Goal: Book appointment/travel/reservation

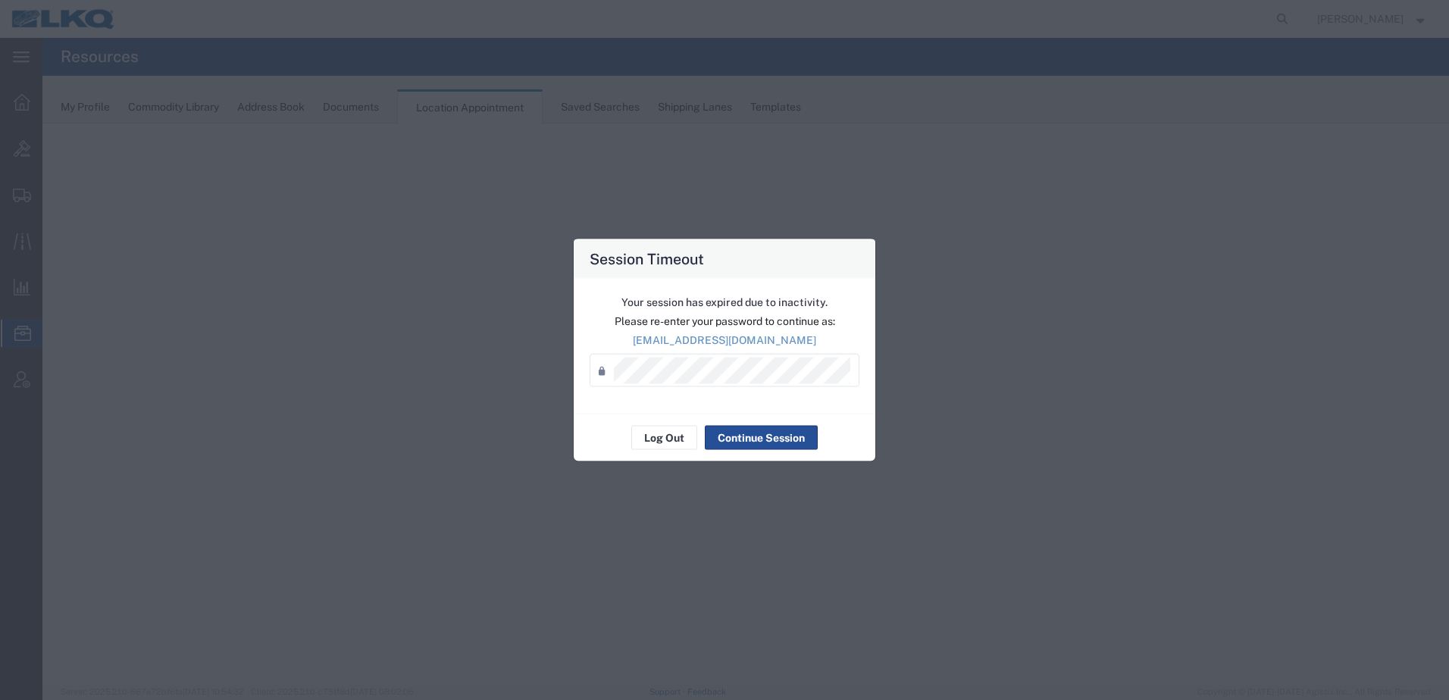
select select "30704"
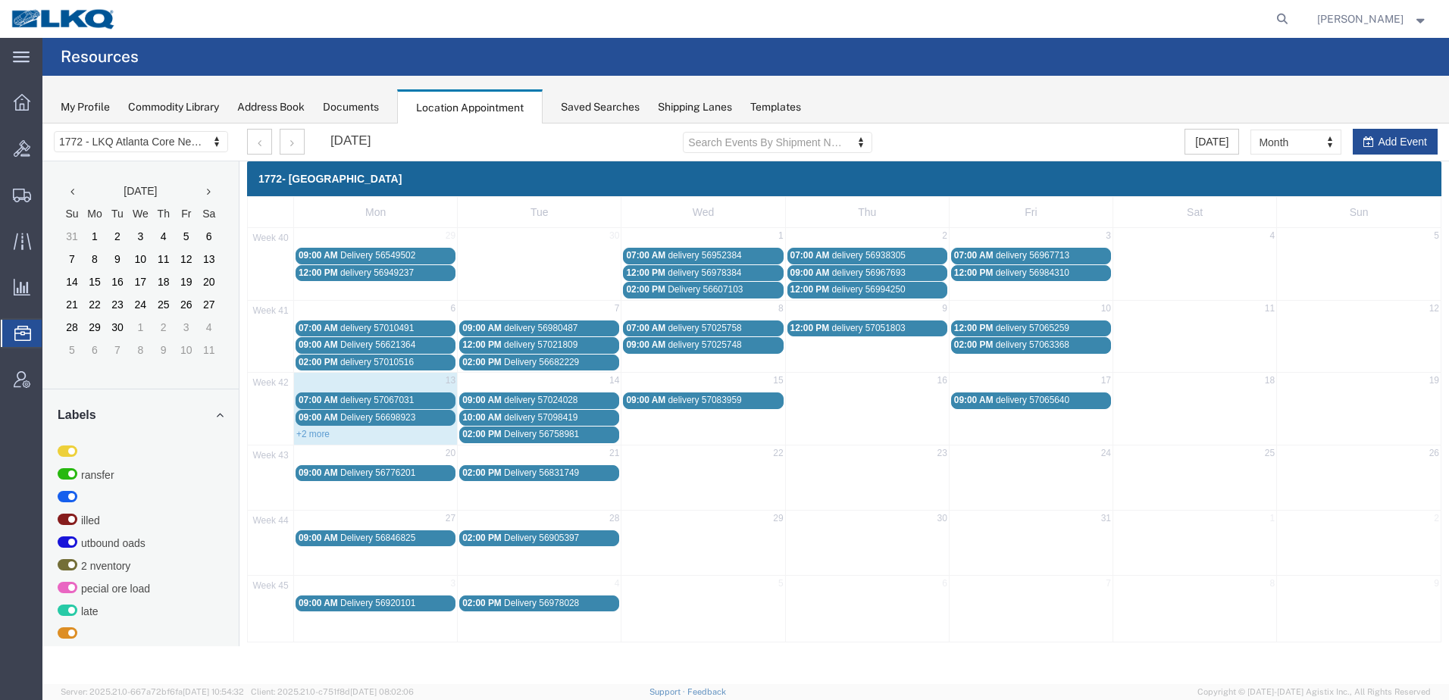
drag, startPoint x: 684, startPoint y: 402, endPoint x: 671, endPoint y: 399, distance: 12.7
click at [671, 399] on span "delivery 57083959" at bounding box center [705, 400] width 74 height 11
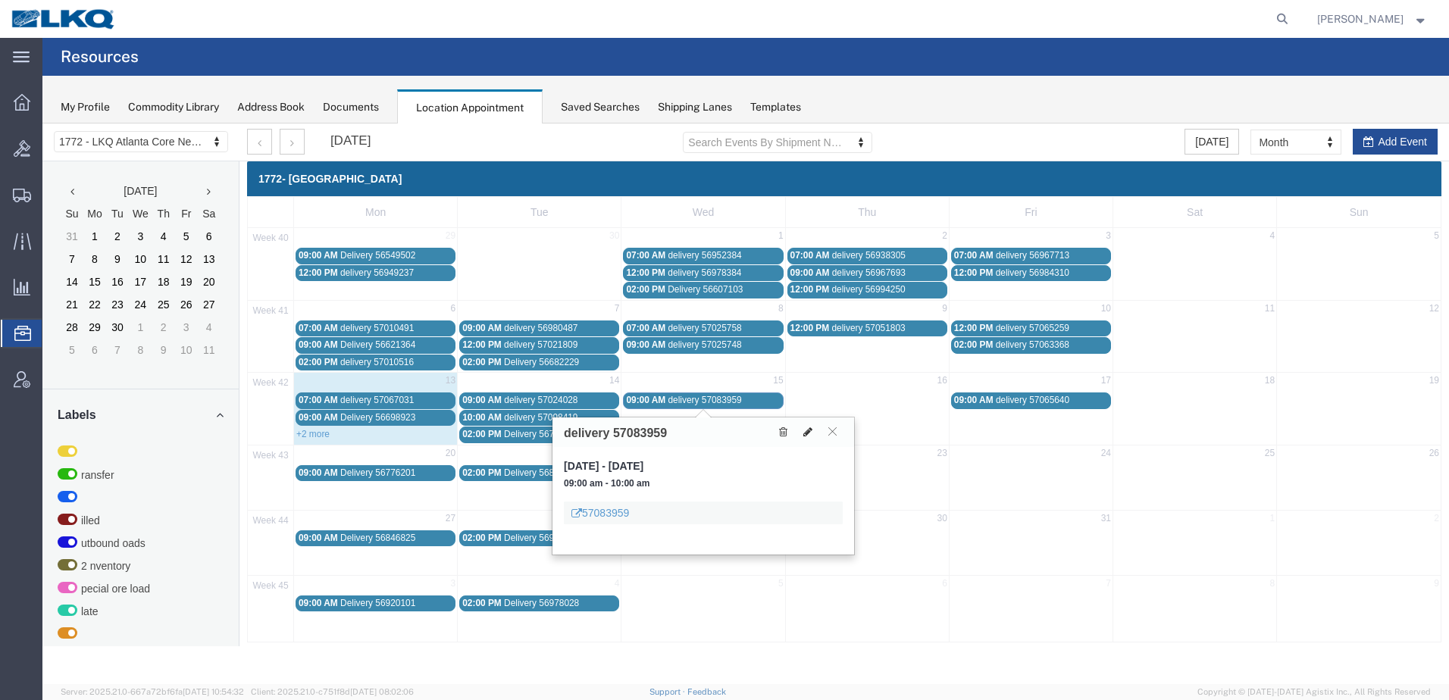
click at [807, 431] on icon at bounding box center [807, 432] width 9 height 11
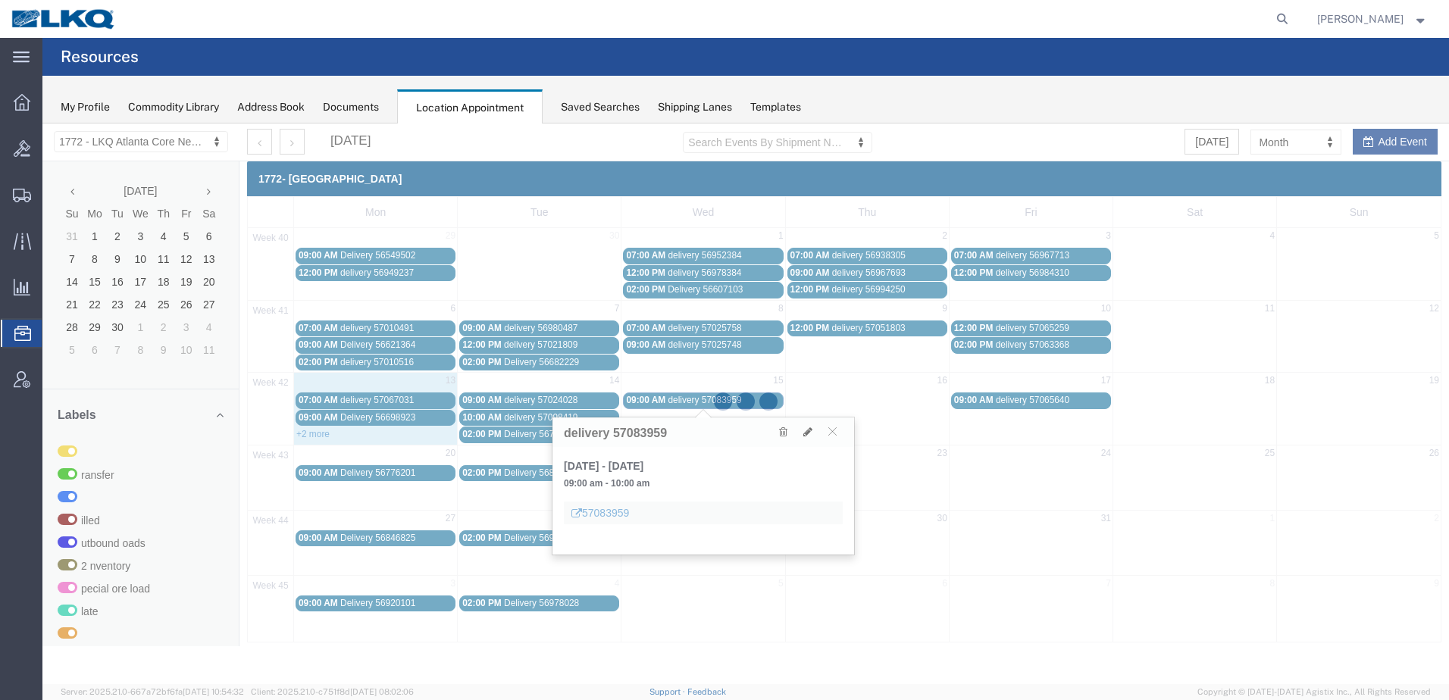
select select "100"
select select "1"
select select
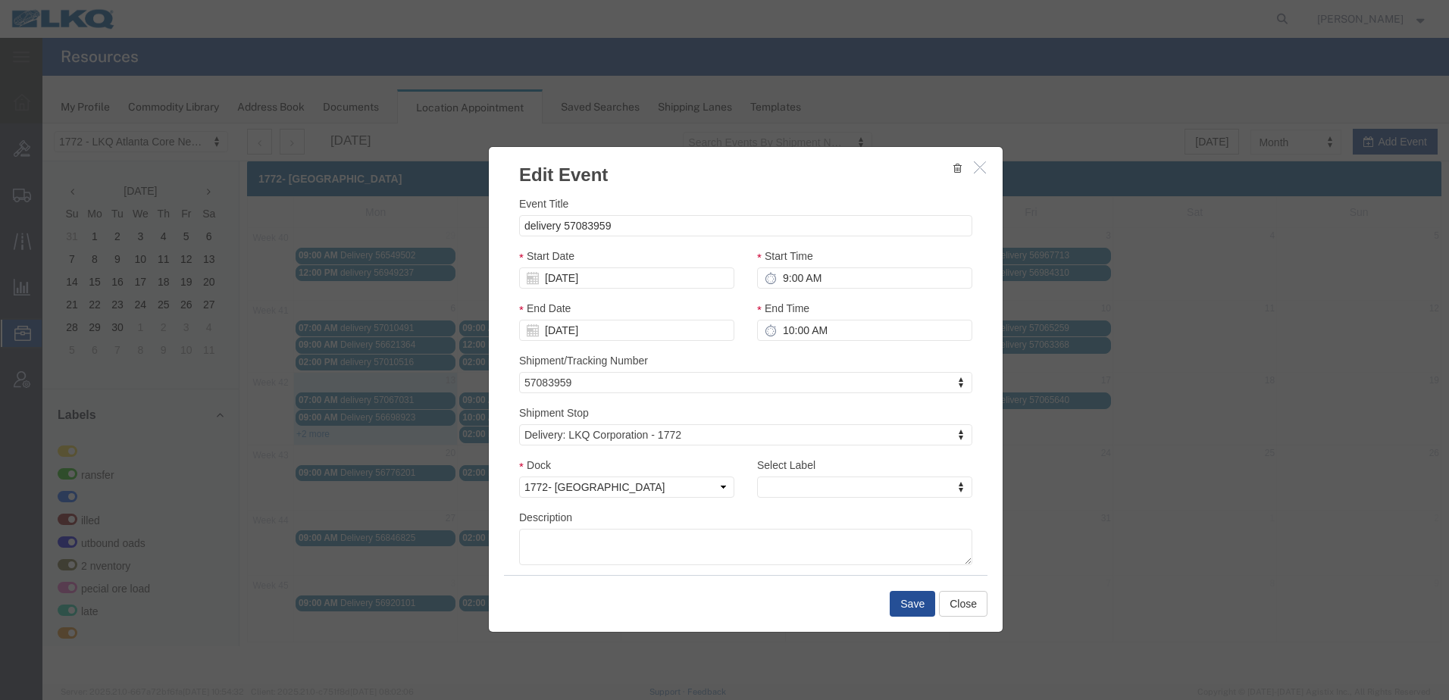
click at [533, 278] on icon at bounding box center [533, 278] width 12 height 12
click at [560, 278] on input "10/15/2025" at bounding box center [626, 278] width 215 height 21
click at [586, 393] on td "14" at bounding box center [580, 395] width 23 height 23
type input "10/14/2025"
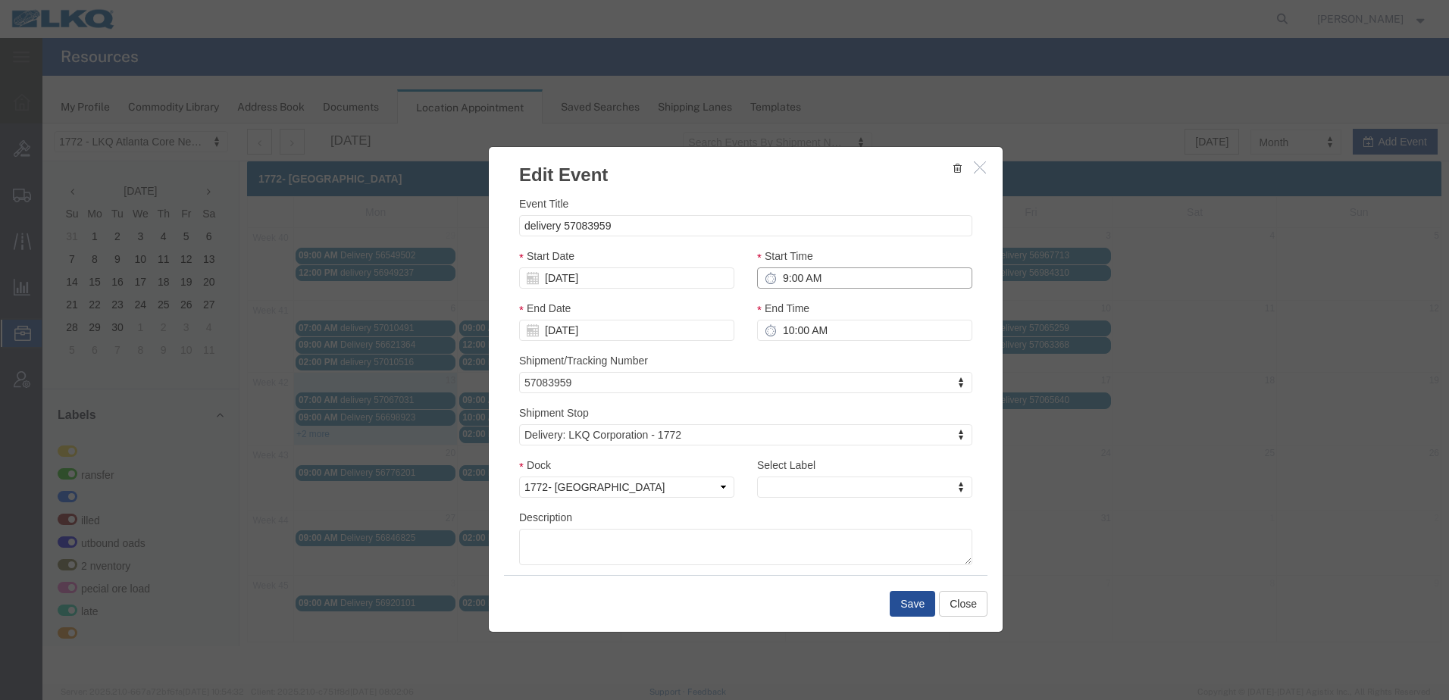
click at [780, 280] on input "9:00 AM" at bounding box center [864, 278] width 215 height 21
type input "12:00 AM"
type input "1:00 AM"
type input "12:00 PM"
type input "1:00 PM"
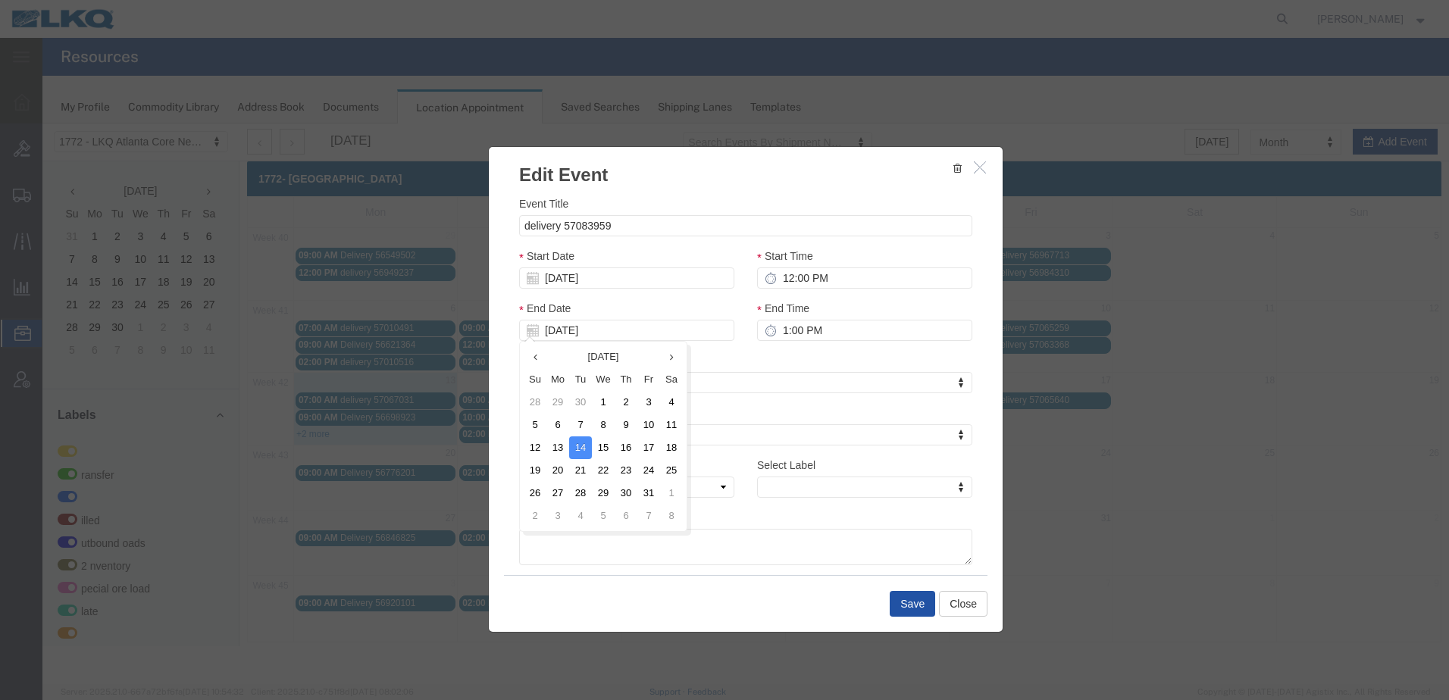
click at [897, 605] on button "Save" at bounding box center [912, 604] width 45 height 26
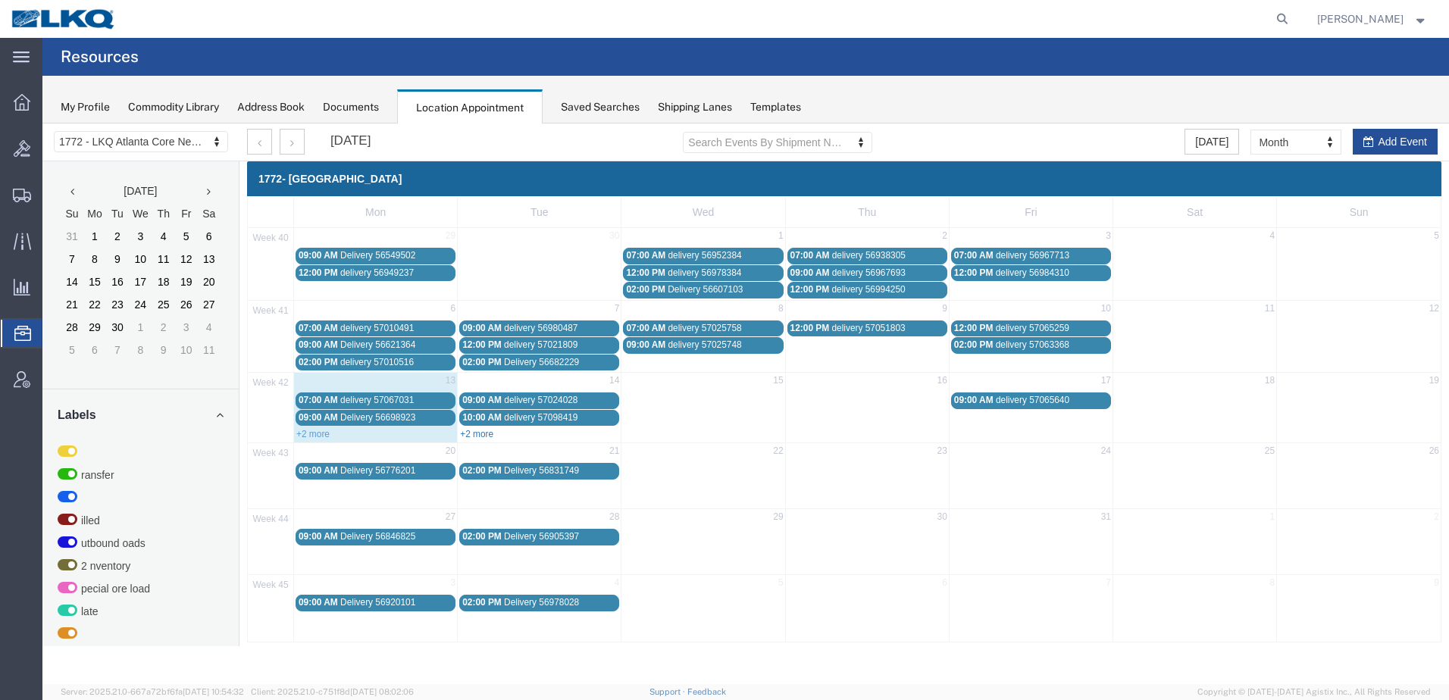
click at [477, 437] on link "+2 more" at bounding box center [476, 434] width 33 height 11
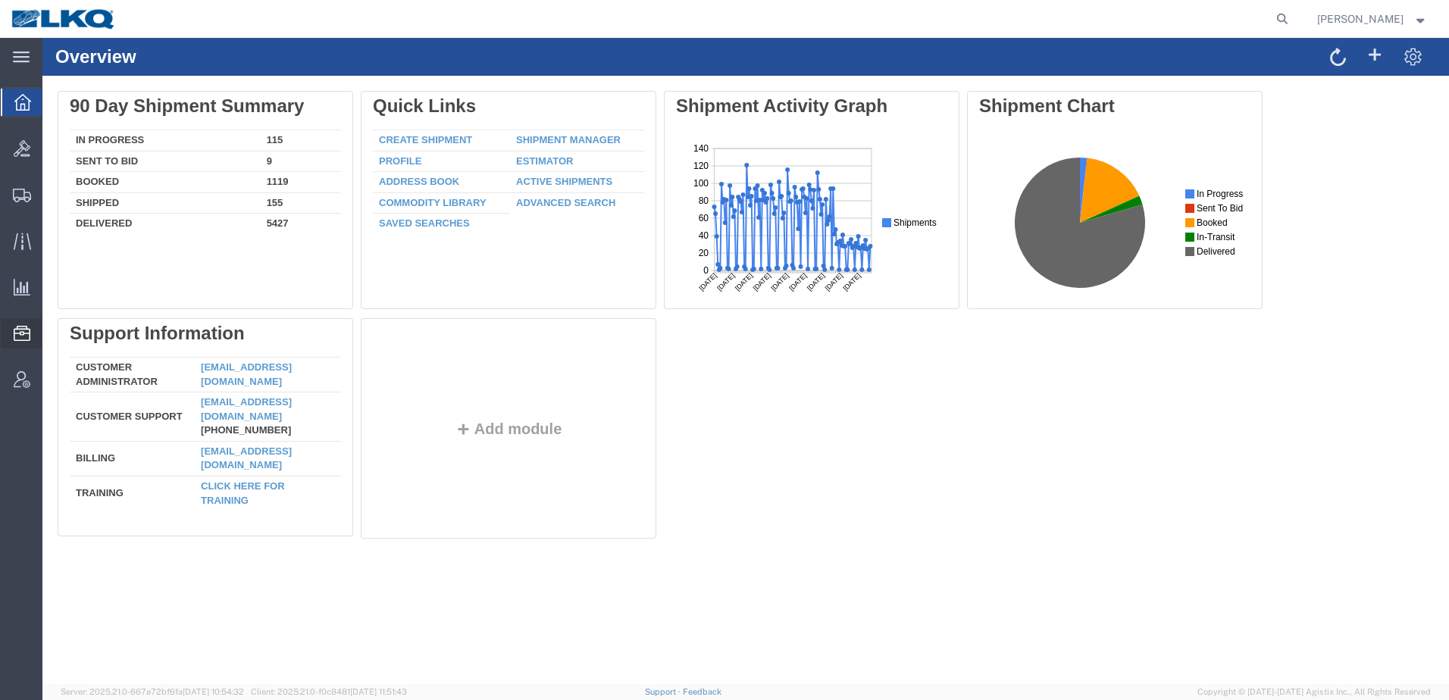
click at [0, 0] on span "Location Appointment" at bounding box center [0, 0] width 0 height 0
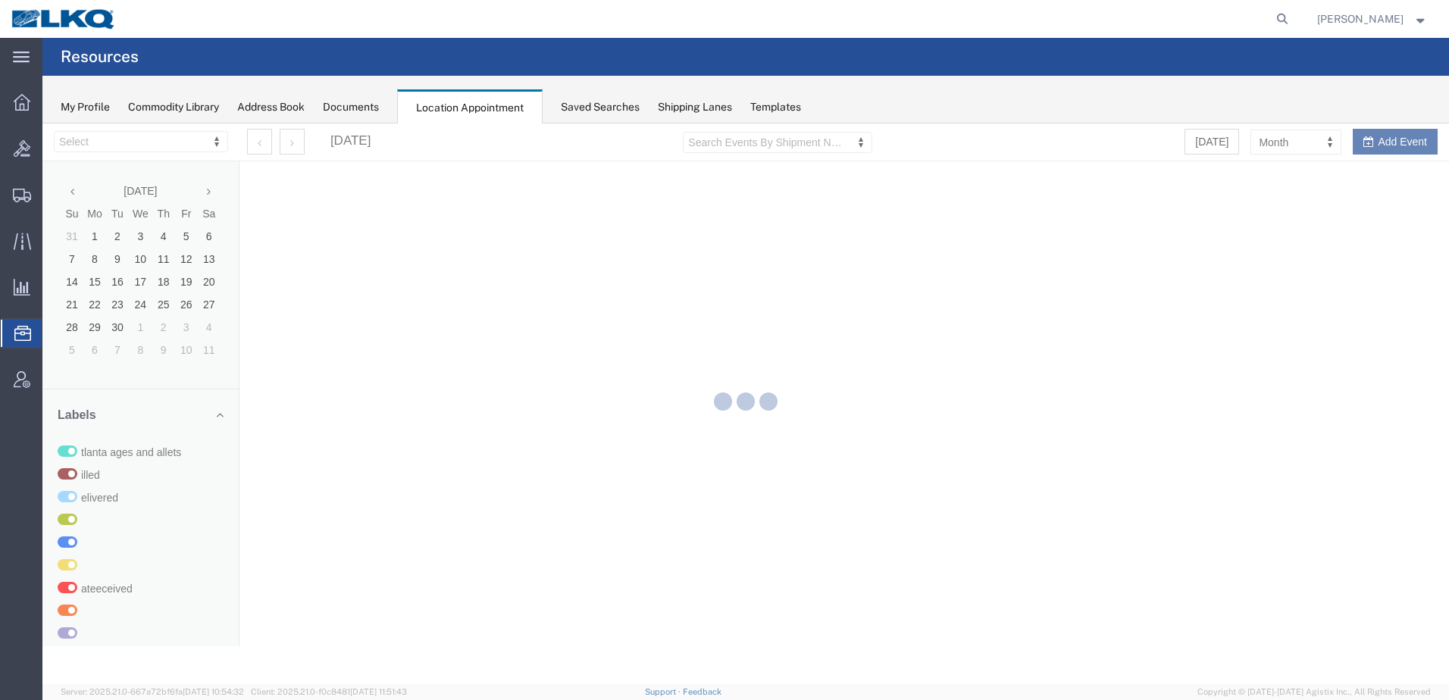
select select "30704"
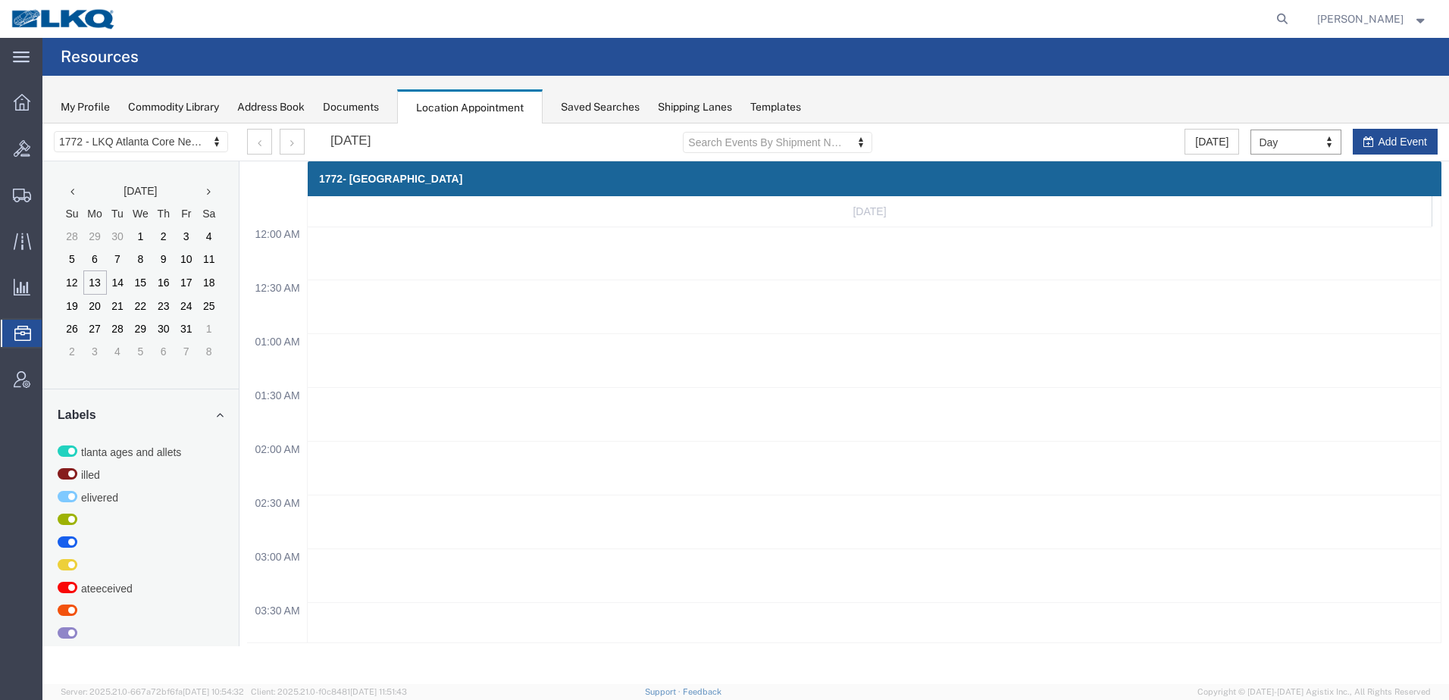
scroll to position [646, 0]
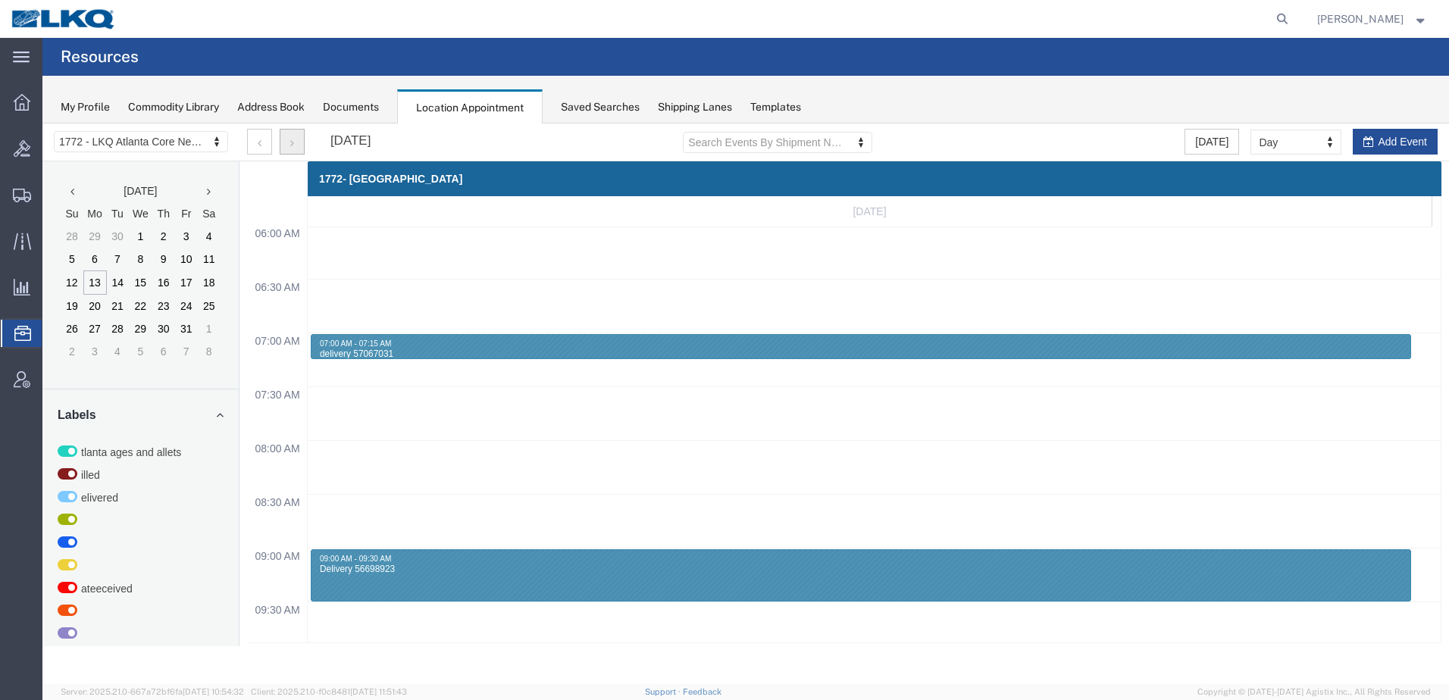
click at [296, 140] on button "button" at bounding box center [292, 142] width 25 height 26
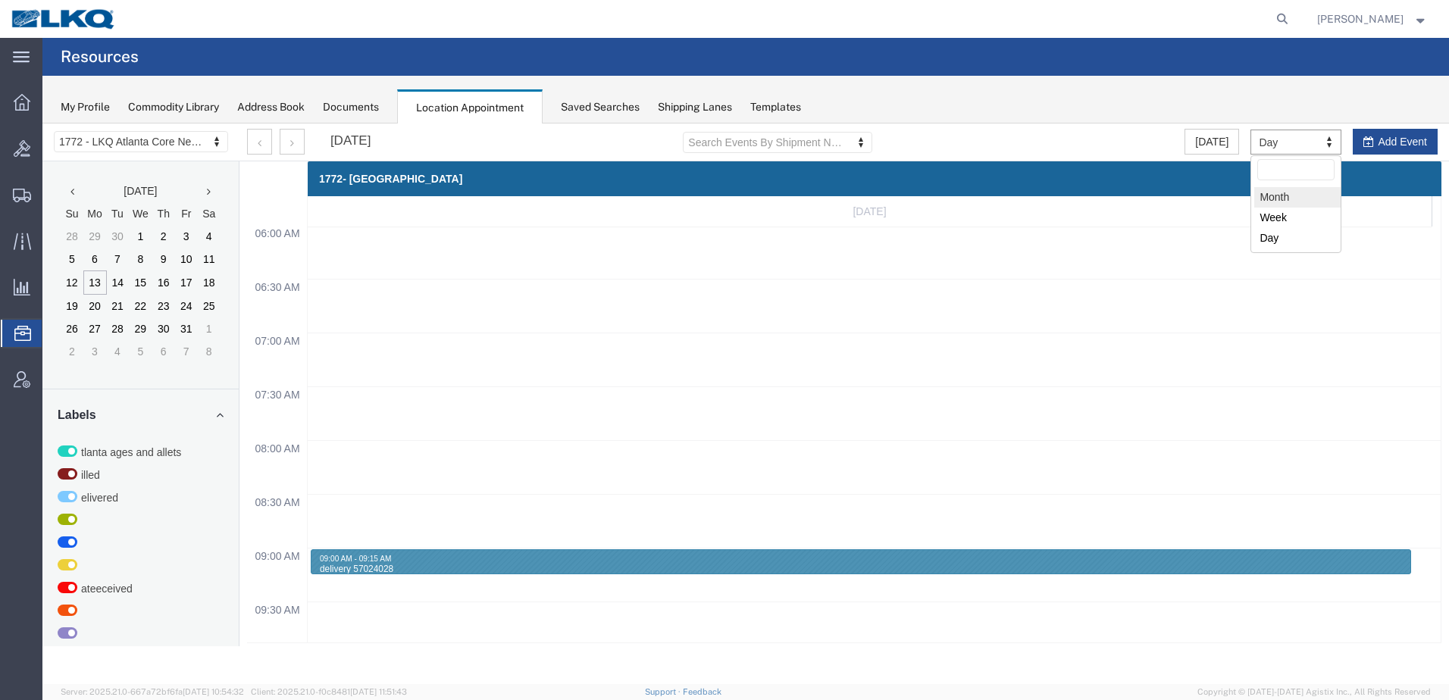
select select "month"
